Goal: Task Accomplishment & Management: Use online tool/utility

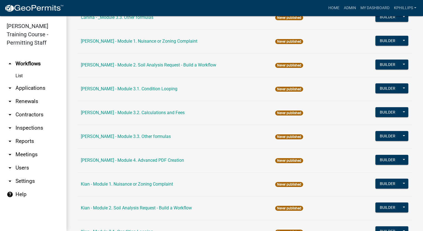
scroll to position [563, 0]
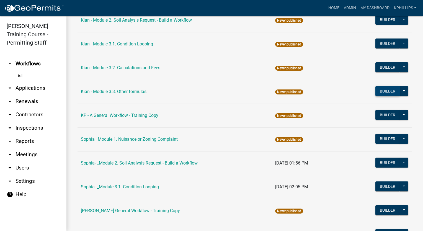
click at [377, 89] on button "Builder" at bounding box center [387, 91] width 24 height 10
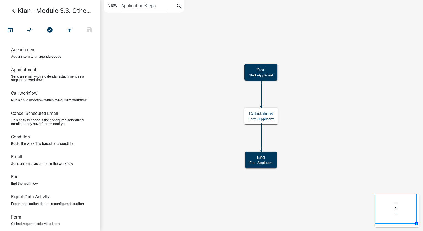
click at [354, 105] on icon "Start Start - Applicant Calculations Form - Applicant End End - Applicant" at bounding box center [261, 115] width 323 height 230
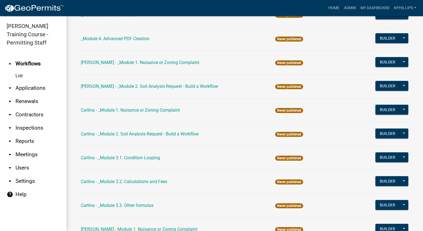
scroll to position [376, 0]
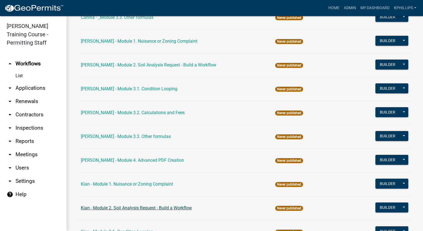
click at [132, 207] on link "Kian - Module 2. Soil Analysis Request - Build a Workflow" at bounding box center [136, 207] width 111 height 5
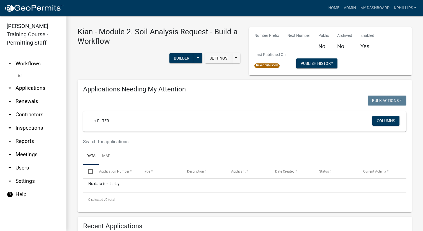
drag, startPoint x: 326, startPoint y: 110, endPoint x: 260, endPoint y: 143, distance: 73.8
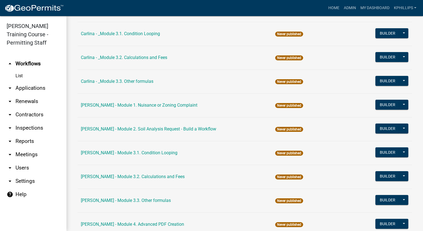
scroll to position [376, 0]
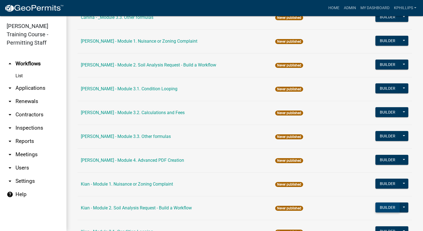
click at [384, 206] on button "Builder" at bounding box center [387, 207] width 24 height 10
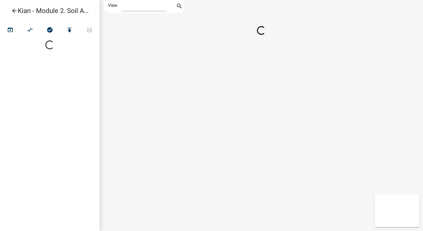
select select "1"
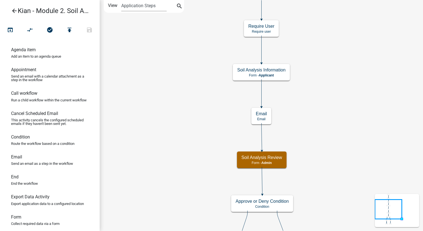
click at [381, 116] on icon "Start Start - Applicant Parcel search Parcel search - Applicant Require User Re…" at bounding box center [261, 149] width 323 height 298
click at [275, 159] on h5 "Soil Analysis Review" at bounding box center [261, 157] width 41 height 5
select select "1915EA58-7059-4941-9CAC-DBBDEE29AFEC"
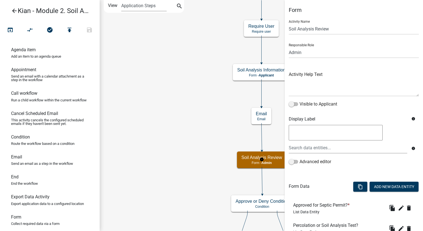
scroll to position [93, 0]
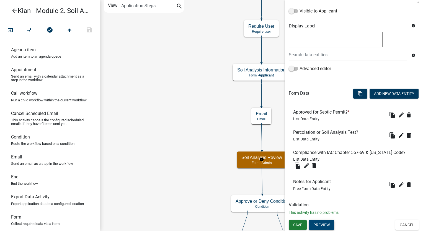
click at [332, 225] on button "Preview" at bounding box center [321, 225] width 25 height 10
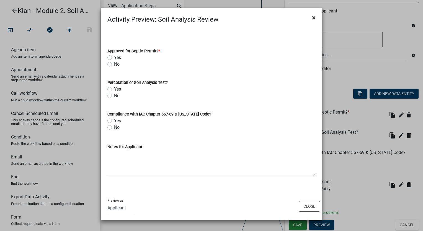
click at [314, 18] on span "×" at bounding box center [314, 18] width 4 height 8
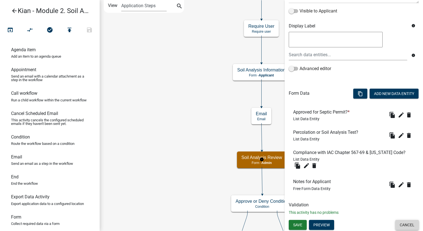
click at [403, 225] on button "Cancel" at bounding box center [407, 225] width 24 height 10
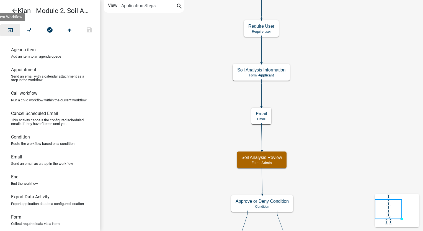
click at [6, 33] on button "open_in_browser" at bounding box center [10, 30] width 20 height 12
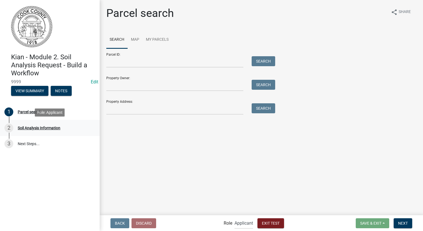
click at [52, 128] on div "Soil Analysis Information" at bounding box center [39, 128] width 43 height 4
click at [402, 219] on button "Next" at bounding box center [402, 223] width 19 height 10
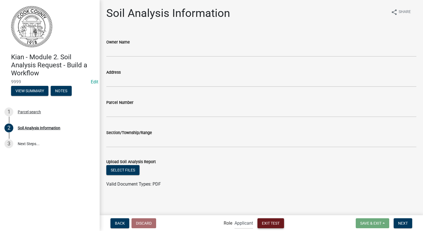
click at [273, 224] on span "Exit Test" at bounding box center [271, 222] width 18 height 4
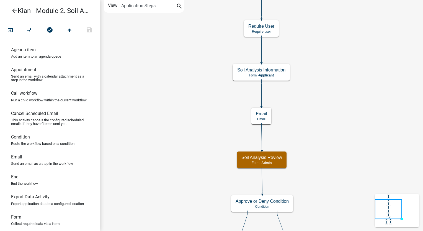
click at [0, 115] on html "Internet Explorer does NOT work with GeoPermits. Get a new browser for more sec…" at bounding box center [211, 115] width 423 height 231
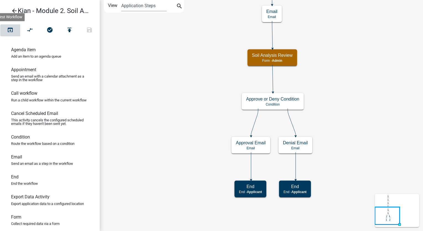
click at [7, 33] on icon "open_in_browser" at bounding box center [10, 31] width 7 height 8
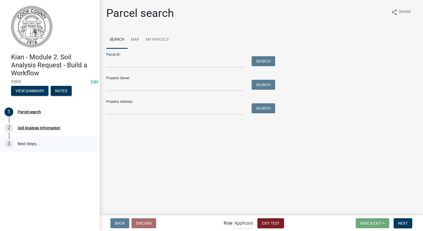
click at [47, 147] on link "3 Next Steps..." at bounding box center [50, 144] width 100 height 16
click at [403, 223] on span "Next" at bounding box center [403, 222] width 10 height 4
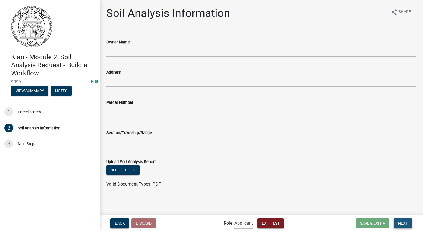
click at [404, 223] on span "Next" at bounding box center [403, 222] width 10 height 4
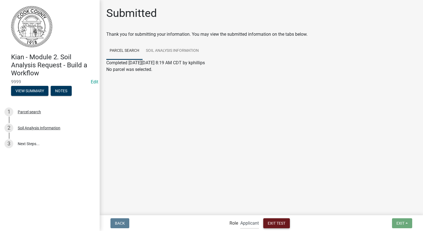
click at [282, 225] on button "Exit Test" at bounding box center [276, 223] width 27 height 10
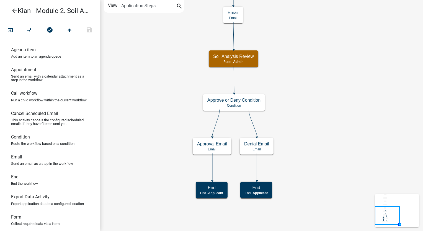
click at [13, 12] on icon "arrow_back" at bounding box center [14, 11] width 7 height 8
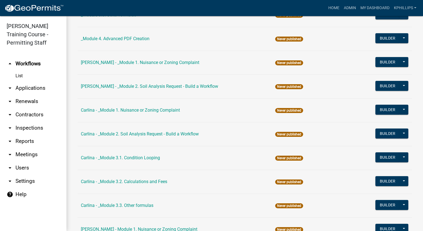
scroll to position [376, 0]
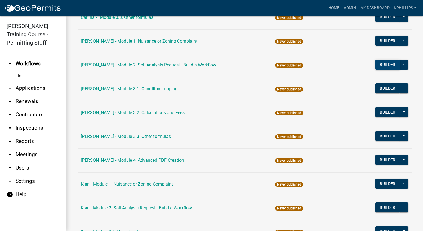
click at [378, 65] on button "Builder" at bounding box center [387, 64] width 24 height 10
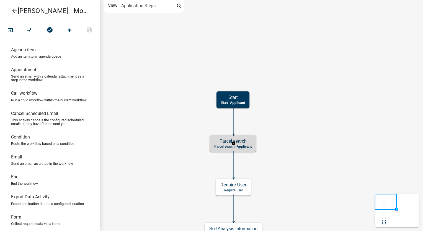
click at [246, 142] on h5 "Parcel search" at bounding box center [232, 140] width 37 height 5
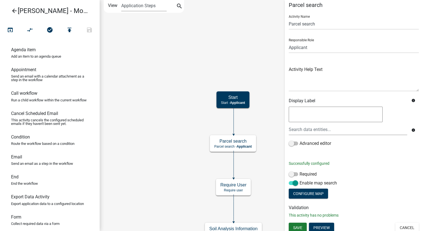
scroll to position [8, 0]
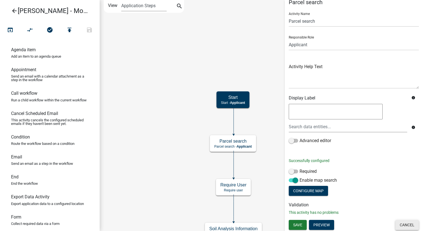
click at [402, 228] on button "Cancel" at bounding box center [407, 225] width 24 height 10
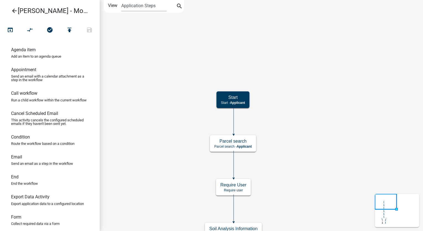
scroll to position [0, 0]
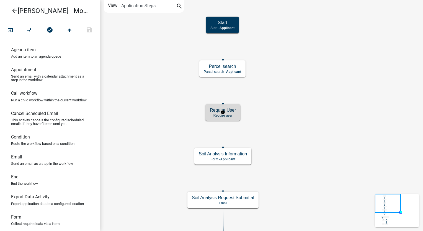
click at [215, 114] on p "Require user" at bounding box center [223, 115] width 26 height 4
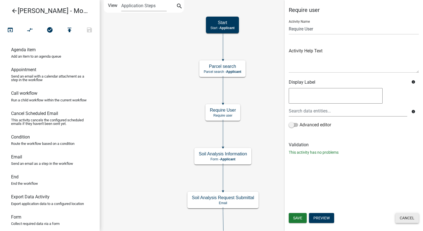
click at [400, 221] on button "Cancel" at bounding box center [407, 218] width 24 height 10
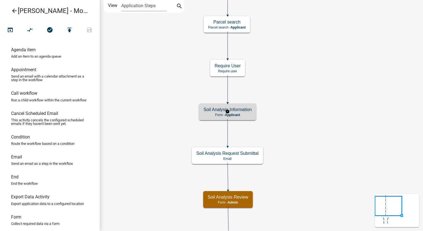
click at [247, 115] on p "Form - Applicant" at bounding box center [227, 115] width 48 height 4
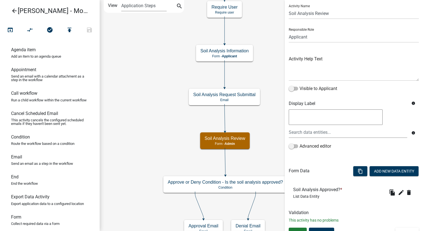
scroll to position [23, 0]
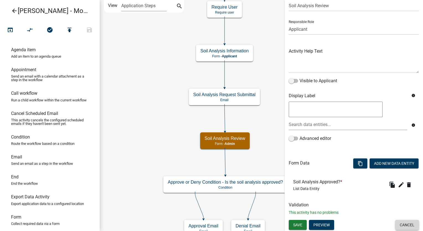
click at [408, 229] on button "Cancel" at bounding box center [407, 225] width 24 height 10
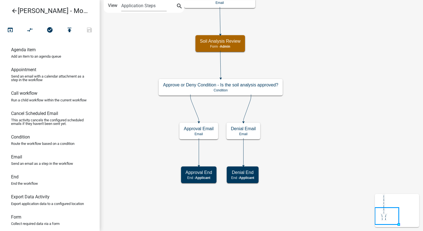
click at [12, 11] on icon "arrow_back" at bounding box center [14, 11] width 7 height 8
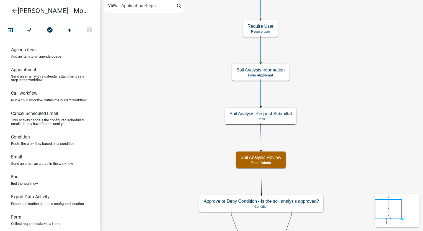
click at [17, 11] on icon "arrow_back" at bounding box center [14, 11] width 7 height 8
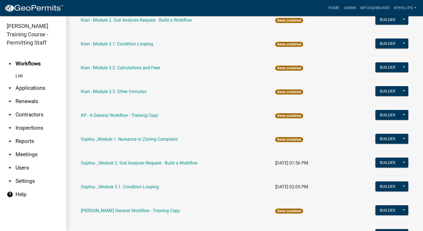
scroll to position [376, 0]
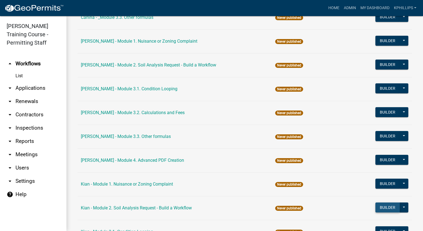
click at [379, 208] on button "Builder" at bounding box center [387, 207] width 24 height 10
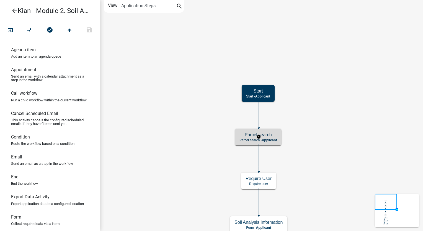
click at [264, 140] on span "Applicant" at bounding box center [269, 140] width 15 height 4
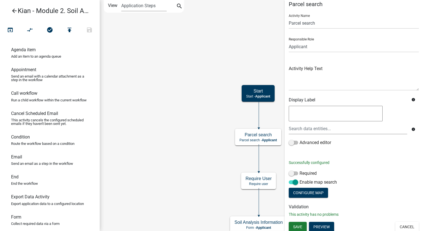
scroll to position [8, 0]
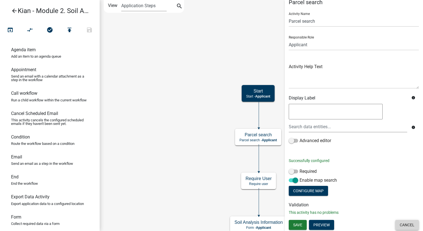
click at [408, 221] on button "Cancel" at bounding box center [407, 225] width 24 height 10
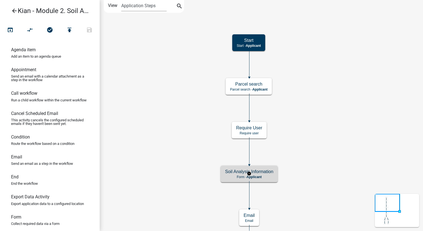
click at [271, 178] on p "Form - Applicant" at bounding box center [249, 177] width 48 height 4
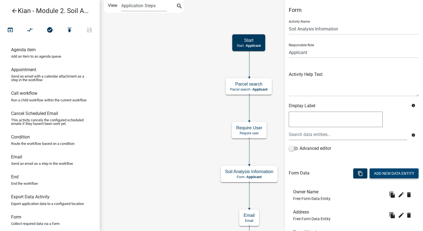
scroll to position [91, 0]
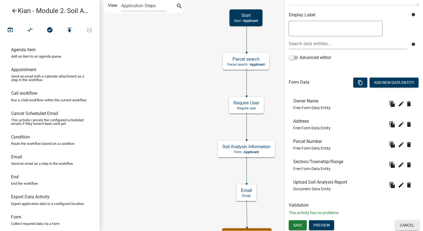
click at [407, 224] on button "Cancel" at bounding box center [407, 225] width 24 height 10
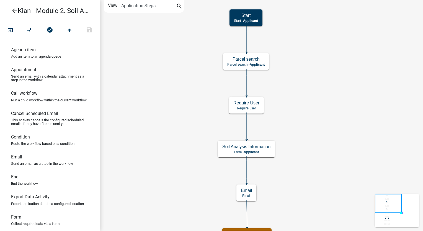
scroll to position [0, 0]
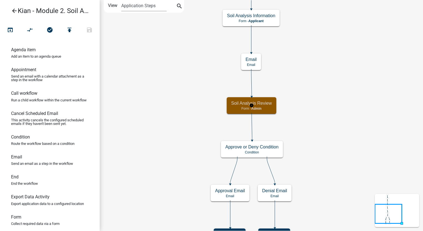
click at [262, 105] on h5 "Soil Analysis Review" at bounding box center [251, 102] width 41 height 5
select select "1915EA58-7059-4941-9CAC-DBBDEE29AFEC"
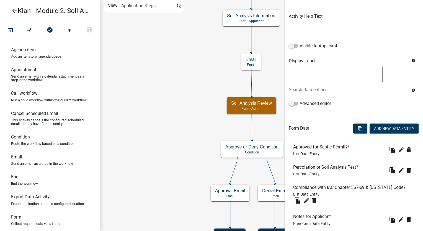
scroll to position [93, 0]
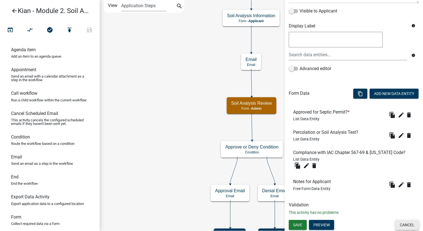
click at [412, 223] on button "Cancel" at bounding box center [407, 225] width 24 height 10
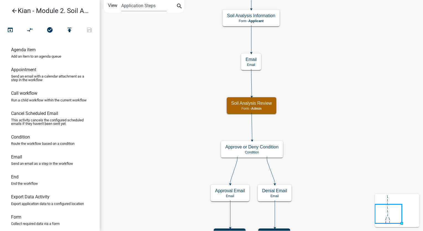
scroll to position [0, 0]
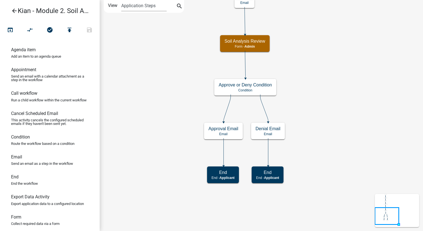
click at [13, 10] on icon "arrow_back" at bounding box center [14, 11] width 7 height 8
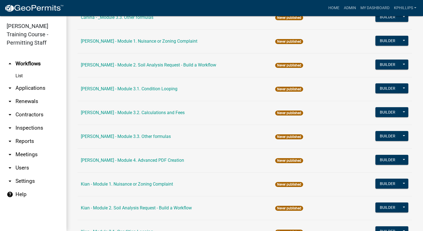
scroll to position [563, 0]
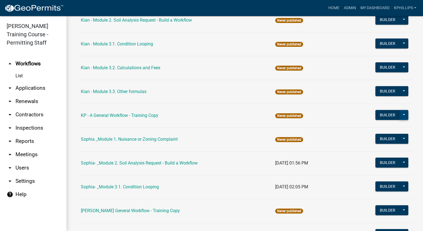
click at [399, 115] on button at bounding box center [403, 115] width 9 height 10
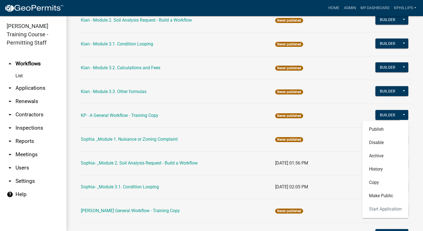
click at [328, 113] on td "Never published" at bounding box center [315, 115] width 86 height 24
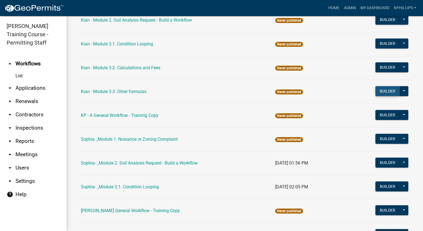
click at [379, 87] on button "Builder" at bounding box center [387, 91] width 24 height 10
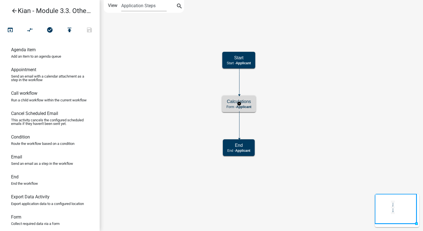
click at [254, 109] on div "Calculations Form - Applicant" at bounding box center [239, 103] width 34 height 17
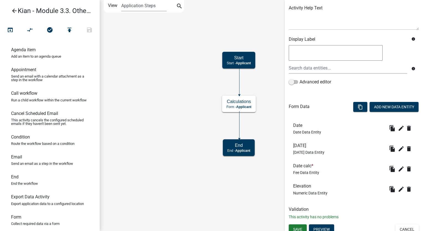
scroll to position [71, 0]
